Goal: Task Accomplishment & Management: Complete application form

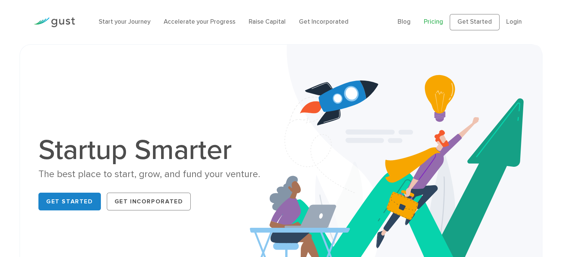
click at [442, 23] on link "Pricing" at bounding box center [433, 21] width 19 height 7
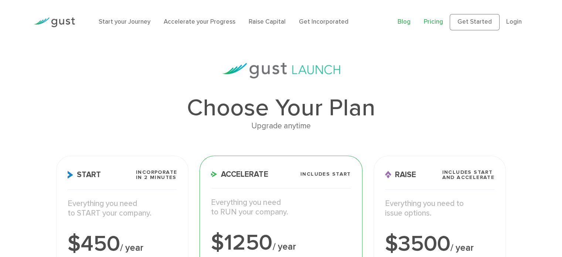
click at [405, 22] on link "Blog" at bounding box center [404, 21] width 13 height 7
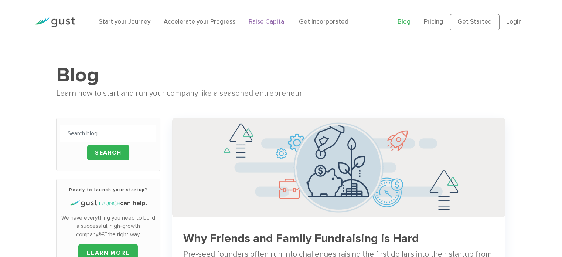
click at [265, 22] on link "Raise Capital" at bounding box center [267, 21] width 37 height 7
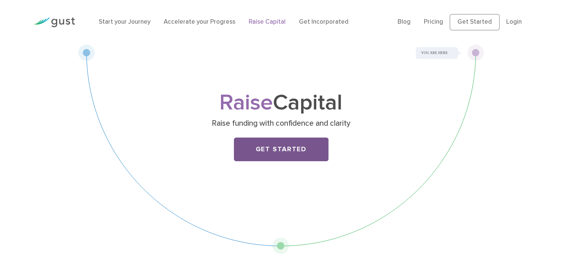
click at [315, 148] on link "Get Started" at bounding box center [281, 149] width 95 height 24
